Goal: Information Seeking & Learning: Learn about a topic

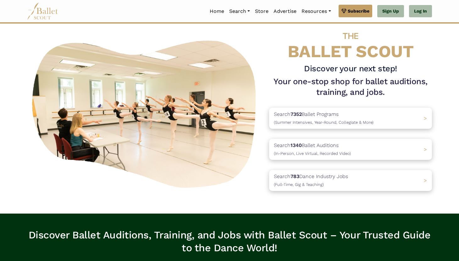
scroll to position [11, 0]
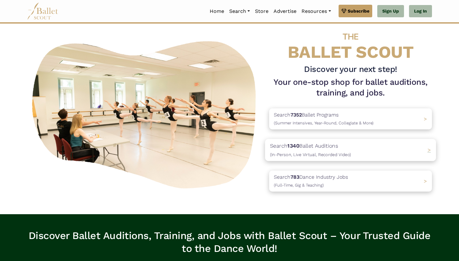
click at [331, 145] on p "Search 1340 Ballet Auditions (In-Person, Live Virtual, Recorded Video)" at bounding box center [310, 150] width 81 height 17
click at [299, 180] on p "Search 783 Dance Industry Jobs (Full-Time, Gig & Teaching)" at bounding box center [309, 181] width 78 height 17
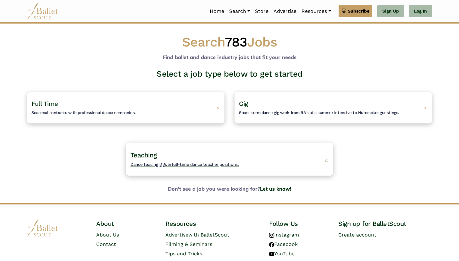
click at [228, 159] on h4 "Teaching Dance teacing gigs & full-time dance teacher positions." at bounding box center [184, 159] width 108 height 17
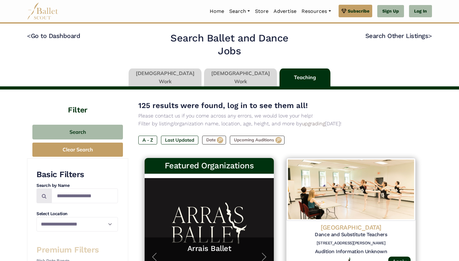
click at [174, 79] on link at bounding box center [165, 78] width 73 height 18
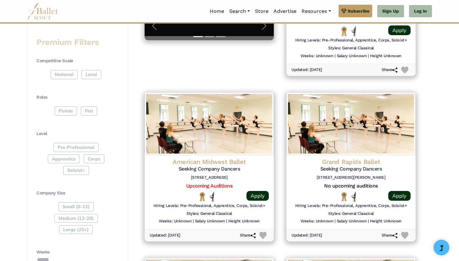
scroll to position [233, 0]
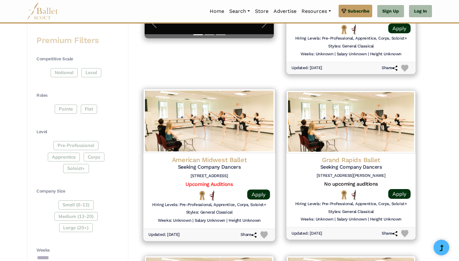
click at [216, 196] on div at bounding box center [213, 196] width 8 height 10
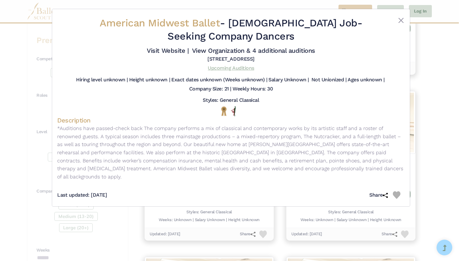
click at [227, 69] on link "Upcoming Auditions" at bounding box center [231, 68] width 46 height 6
click at [399, 21] on button "Close" at bounding box center [401, 21] width 8 height 8
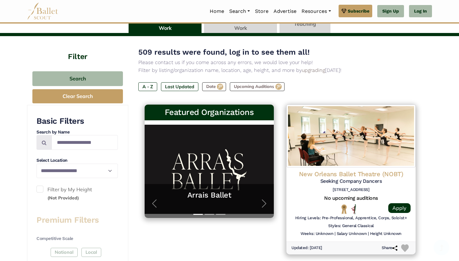
scroll to position [16, 0]
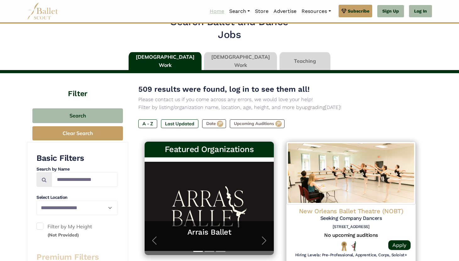
click at [214, 10] on link "Home" at bounding box center [216, 11] width 19 height 13
